Goal: Check status: Check status

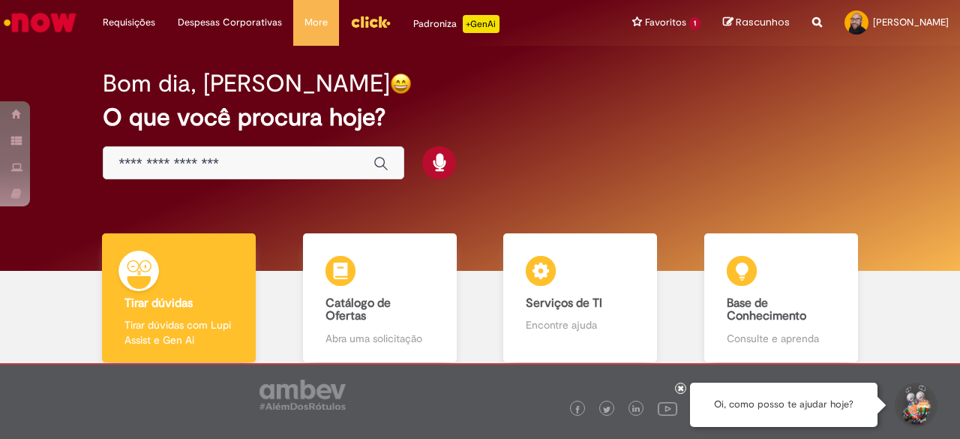
click at [359, 22] on img "Menu Cabeçalho" at bounding box center [370, 22] width 41 height 23
click at [131, 58] on link "Exibir Todas as Solicitações" at bounding box center [174, 61] width 165 height 17
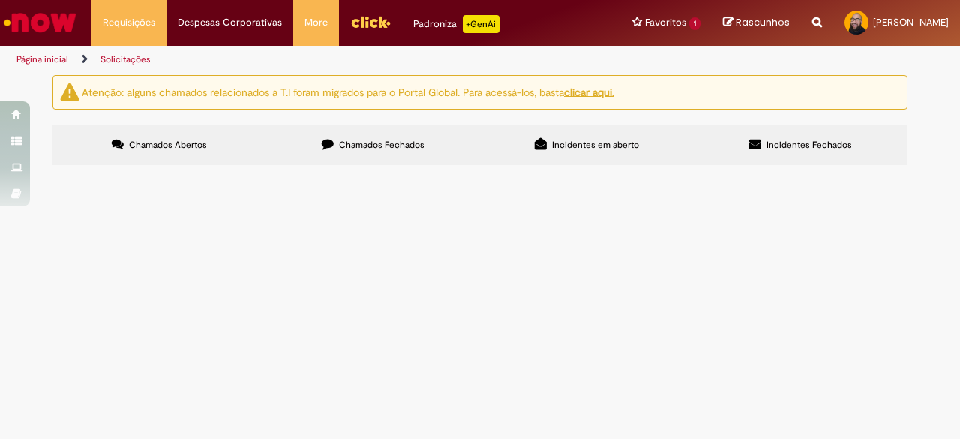
click at [366, 156] on label "Chamados Fechados" at bounding box center [373, 145] width 214 height 41
click at [0, 0] on span "R13564396" at bounding box center [0, 0] width 0 height 0
click at [0, 0] on td at bounding box center [0, 0] width 0 height 0
click at [0, 0] on span "R13564396" at bounding box center [0, 0] width 0 height 0
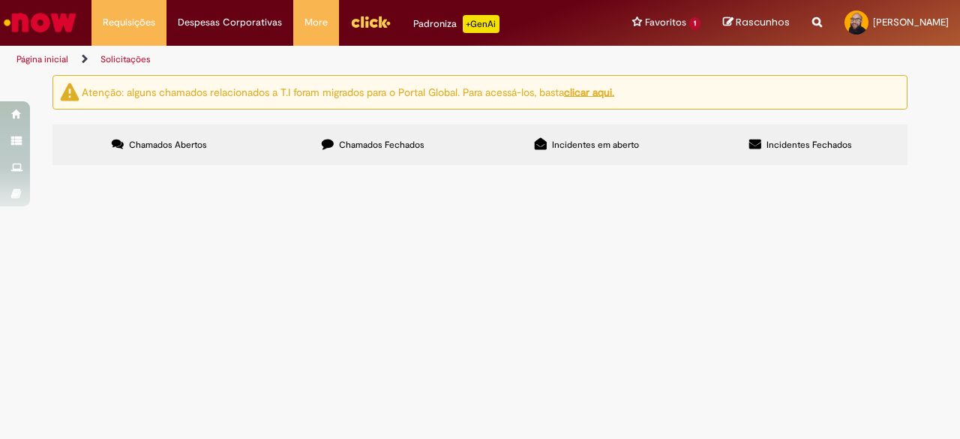
drag, startPoint x: 105, startPoint y: 277, endPoint x: 421, endPoint y: 279, distance: 315.9
click at [0, 0] on span "R13564396" at bounding box center [0, 0] width 0 height 0
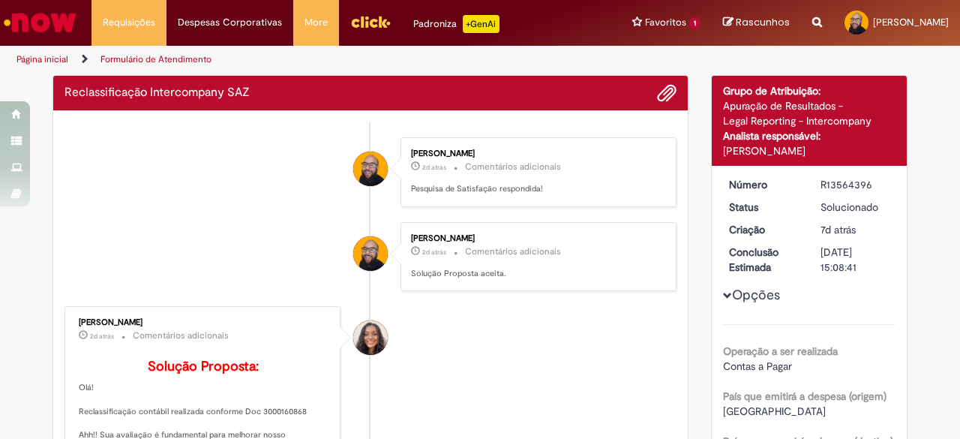
drag, startPoint x: 528, startPoint y: 277, endPoint x: 530, endPoint y: 310, distance: 33.1
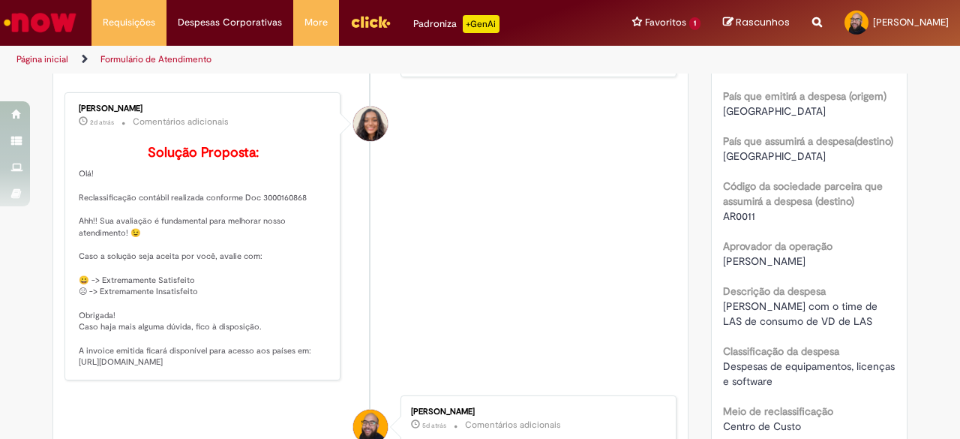
scroll to position [386, 0]
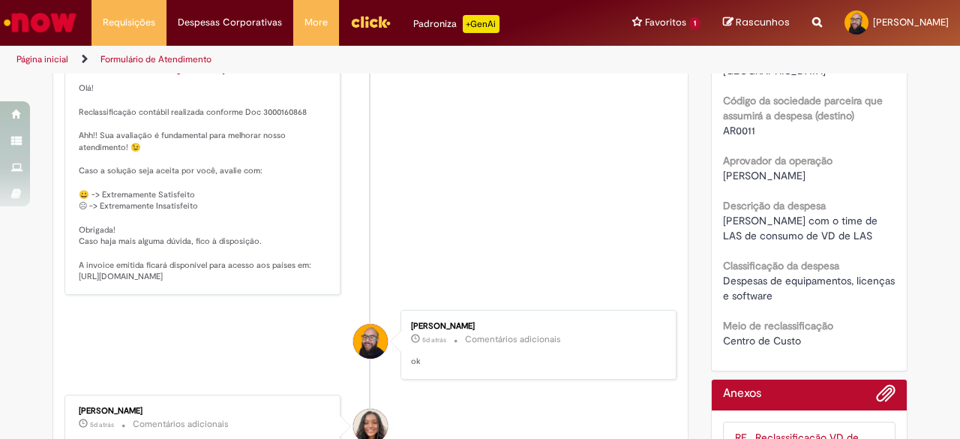
drag, startPoint x: 73, startPoint y: 296, endPoint x: 116, endPoint y: 317, distance: 47.3
click at [116, 283] on p "Solução Proposta: Olá! Reclassificação contábil realizada conforme Doc 30001608…" at bounding box center [204, 171] width 250 height 223
copy p "tps://anheuserbuschinbev.sharepoint.com/:f:/s/IntercompanySAZ/Ehh3So-pgkBEk0jEu…"
drag, startPoint x: 252, startPoint y: 128, endPoint x: 296, endPoint y: 127, distance: 44.3
click at [296, 127] on p "Solução Proposta: Olá! Reclassificação contábil realizada conforme Doc 30001608…" at bounding box center [204, 171] width 250 height 223
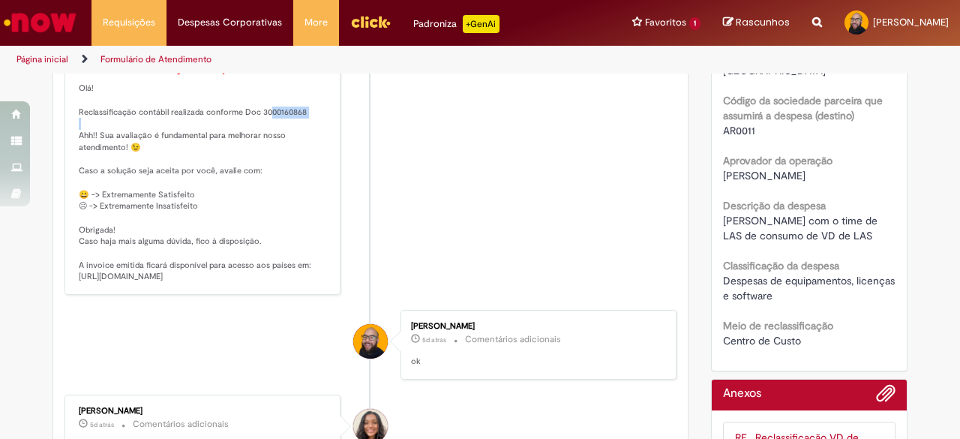
copy p "3000160868"
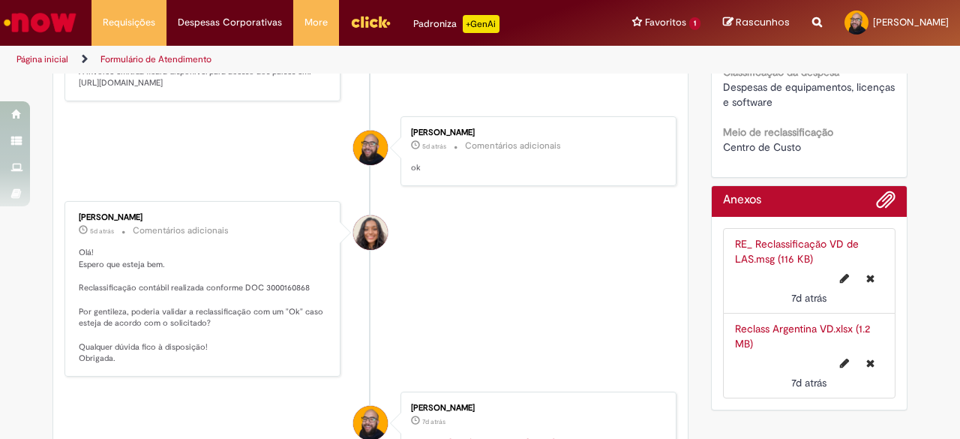
scroll to position [611, 0]
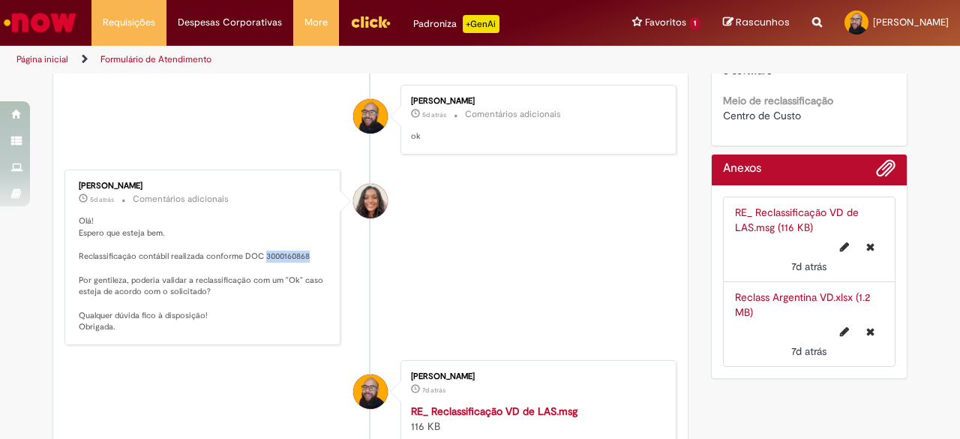
drag, startPoint x: 256, startPoint y: 295, endPoint x: 320, endPoint y: 295, distance: 63.8
click at [320, 295] on p "Olá! Espero que esteja bem. Reclassificação contábil realizada conforme DOC 300…" at bounding box center [204, 274] width 250 height 118
copy p "3000160868"
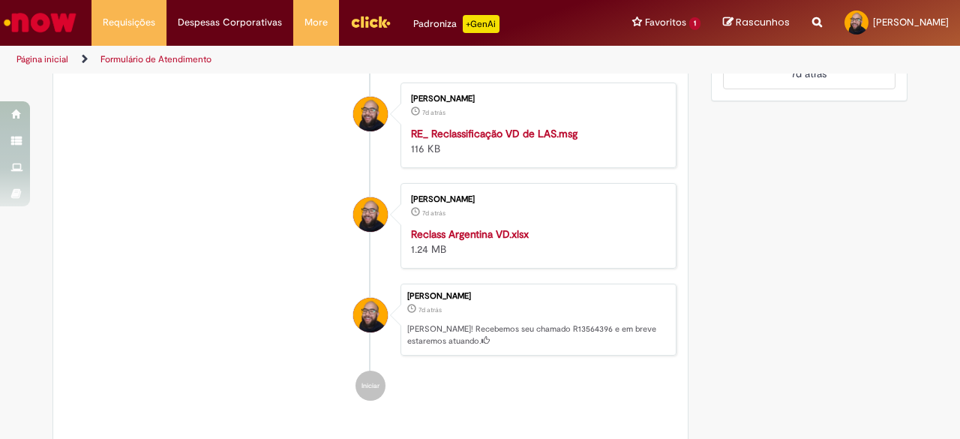
scroll to position [863, 0]
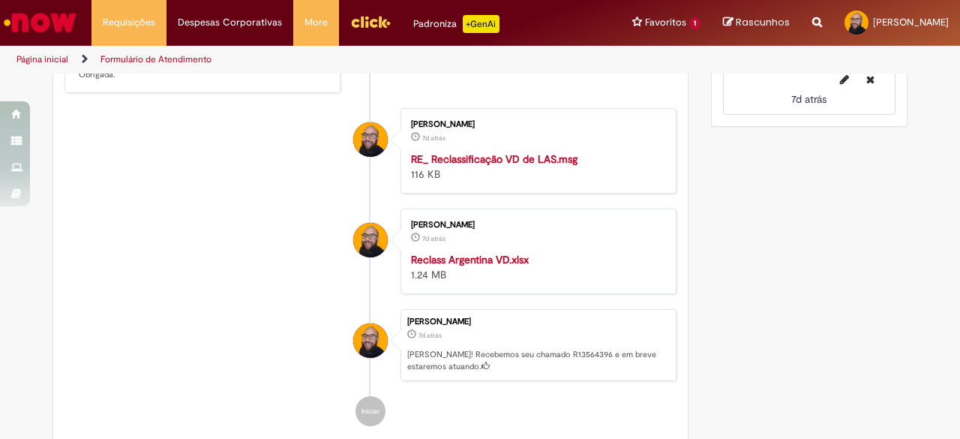
click at [473, 266] on strong "Reclass Argentina VD.xlsx" at bounding box center [470, 260] width 118 height 14
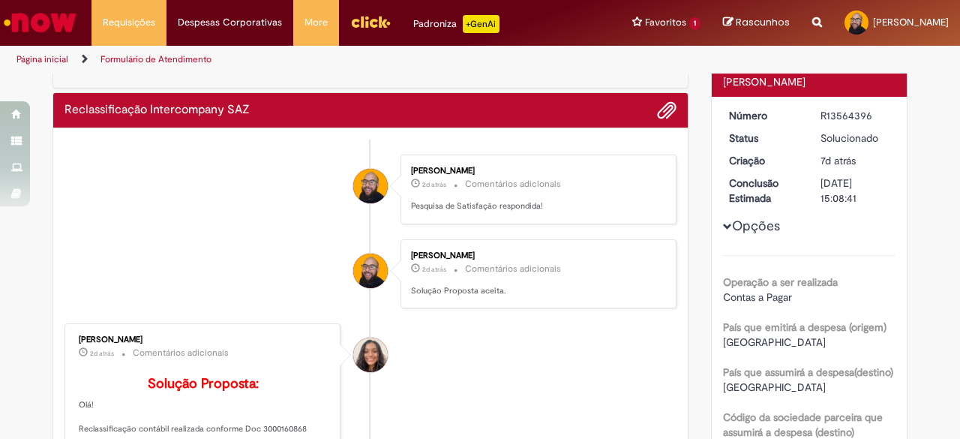
scroll to position [38, 0]
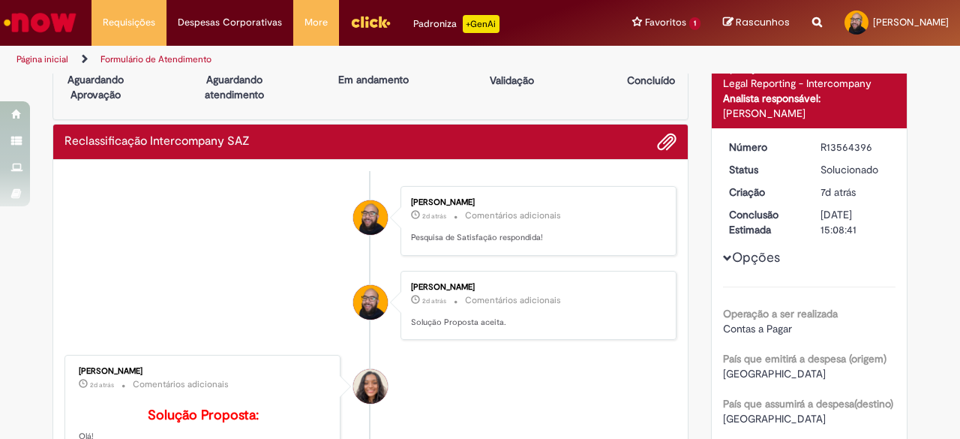
drag, startPoint x: 846, startPoint y: 148, endPoint x: 824, endPoint y: 147, distance: 21.8
click at [812, 148] on dd "R13564396" at bounding box center [856, 147] width 92 height 15
copy div "R13564396"
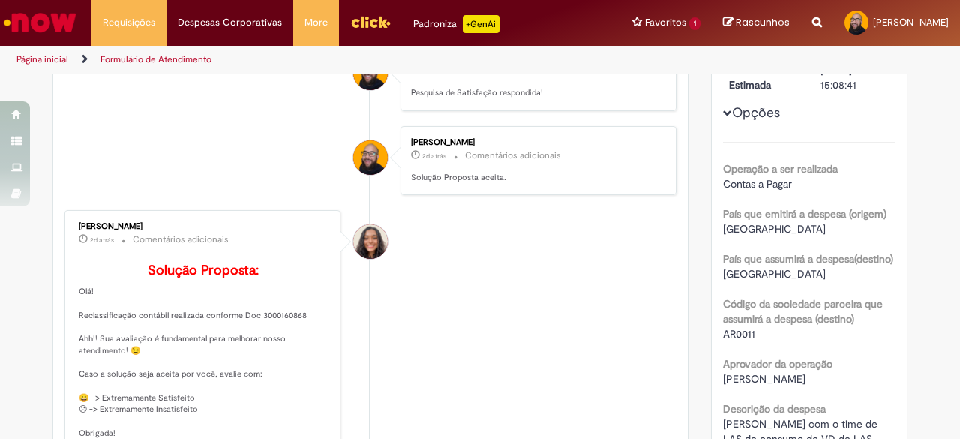
scroll to position [113, 0]
